Goal: Find specific page/section: Find specific page/section

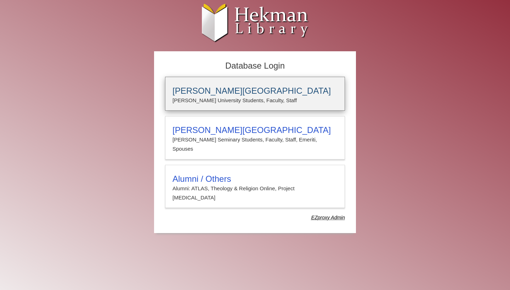
click at [247, 93] on h3 "[PERSON_NAME][GEOGRAPHIC_DATA]" at bounding box center [254, 91] width 165 height 10
click at [246, 98] on p "Calvin University Students, Faculty, Staff" at bounding box center [254, 100] width 165 height 9
click at [266, 97] on p "Calvin University Students, Faculty, Staff" at bounding box center [254, 100] width 165 height 9
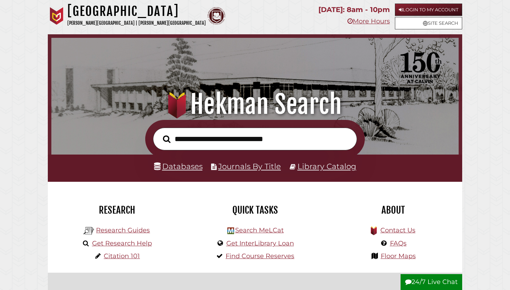
scroll to position [135, 404]
click at [418, 10] on link "Login to My Account" at bounding box center [428, 10] width 67 height 12
